Goal: Task Accomplishment & Management: Use online tool/utility

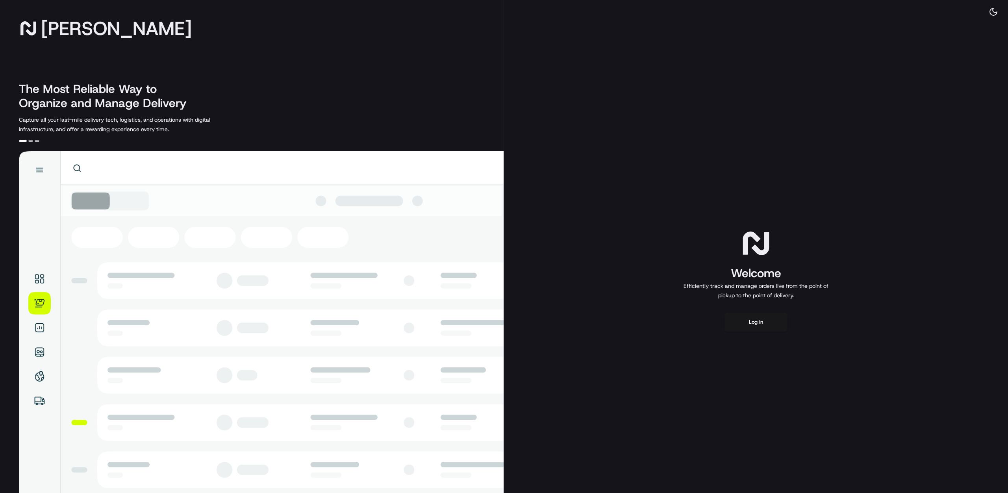
click at [773, 311] on div "Welcome Efficiently track and manage orders live from the point of pickup to th…" at bounding box center [756, 280] width 504 height 560
click at [763, 318] on button "Log in" at bounding box center [756, 322] width 63 height 19
click at [759, 319] on button "Log in" at bounding box center [756, 322] width 63 height 19
